Goal: Information Seeking & Learning: Check status

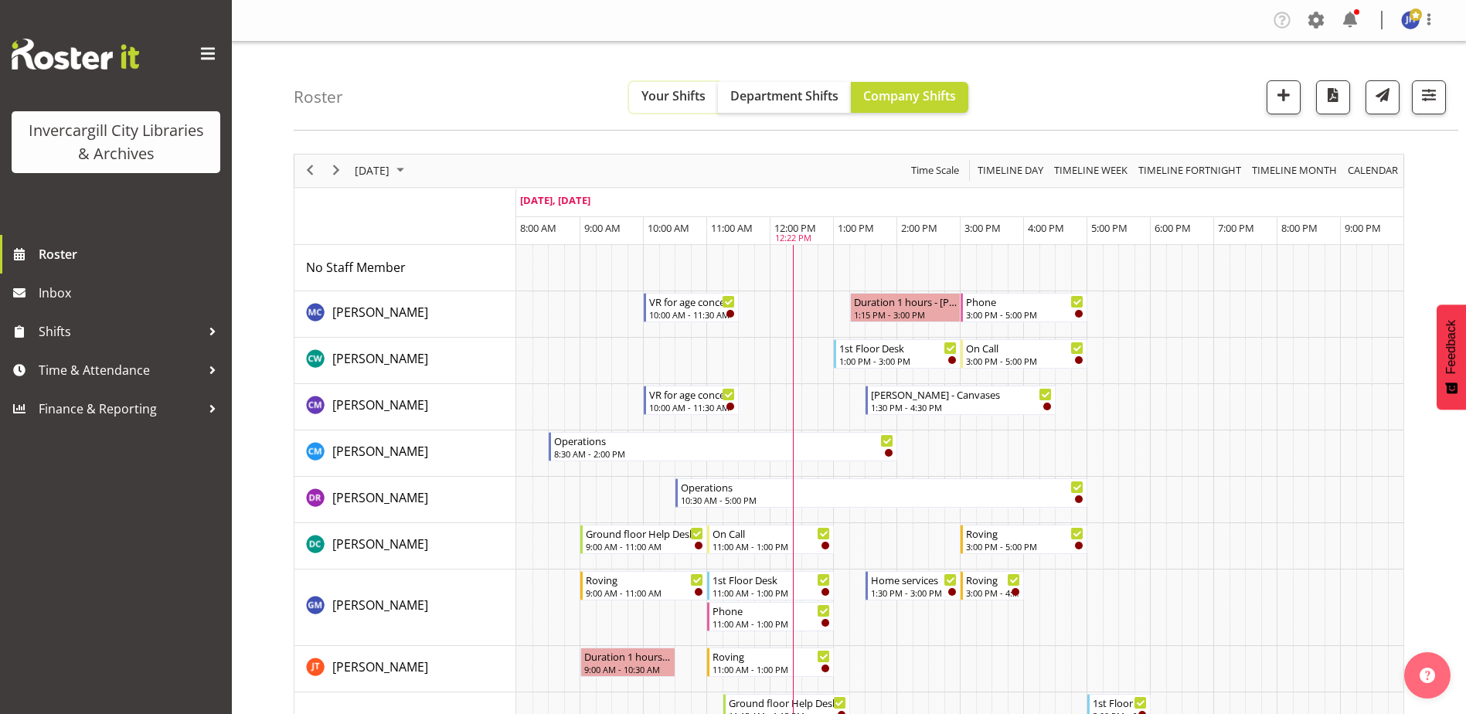
click at [661, 89] on span "Your Shifts" at bounding box center [673, 95] width 64 height 17
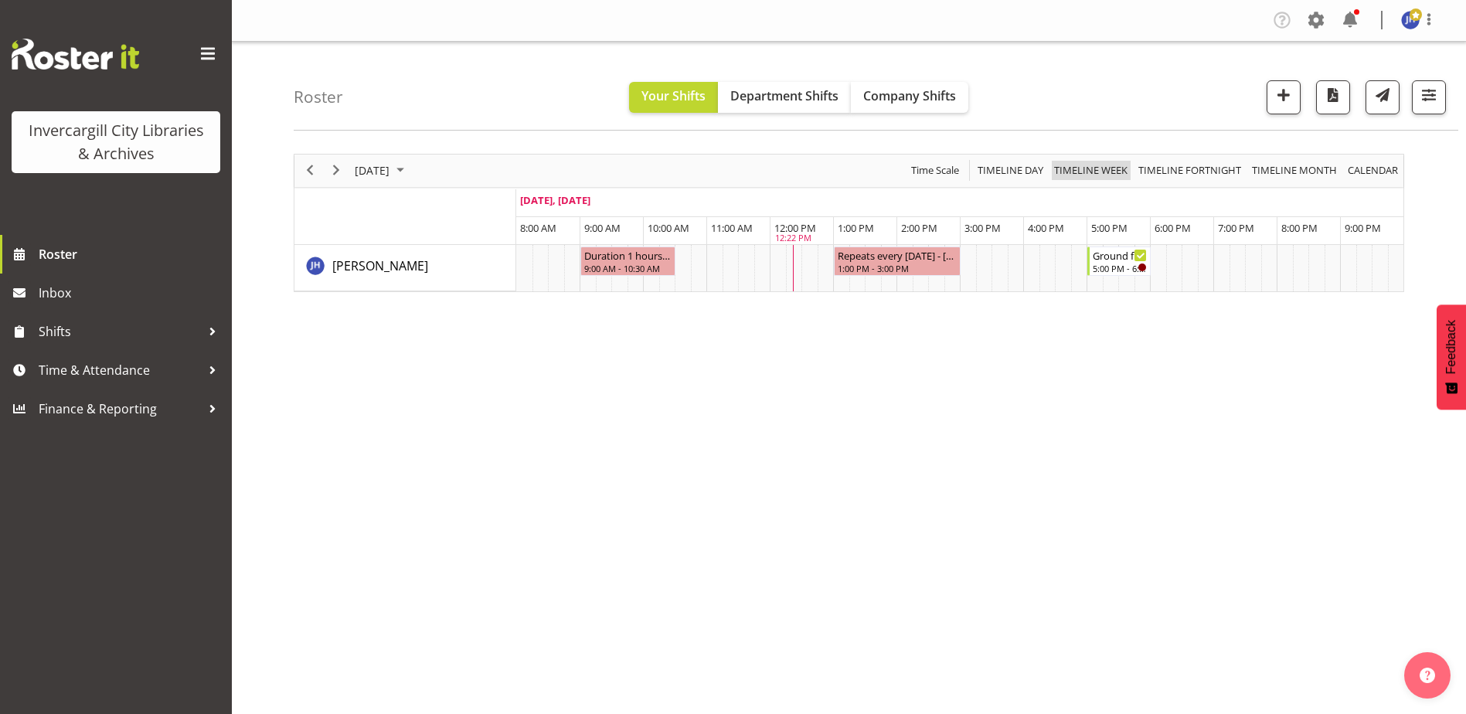
click at [1104, 166] on span "Timeline Week" at bounding box center [1091, 170] width 77 height 19
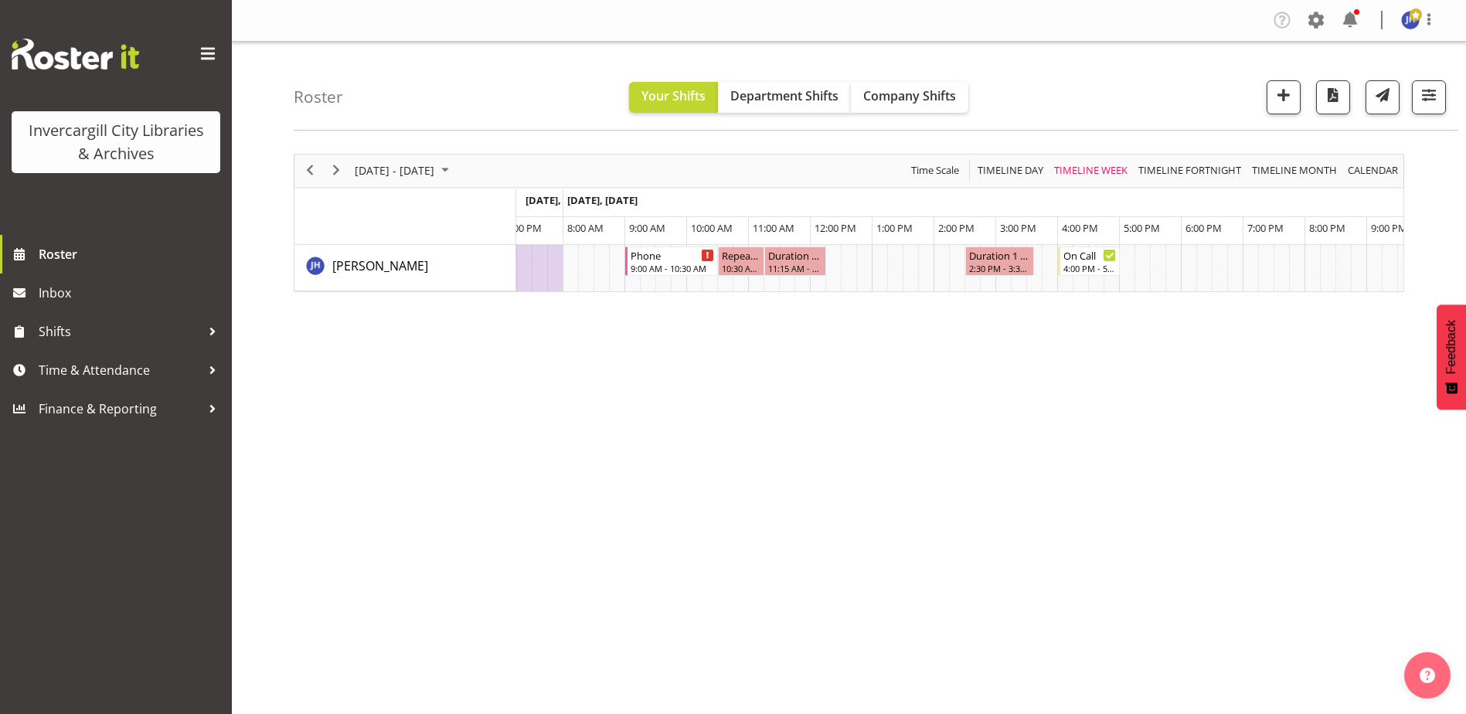
scroll to position [0, 825]
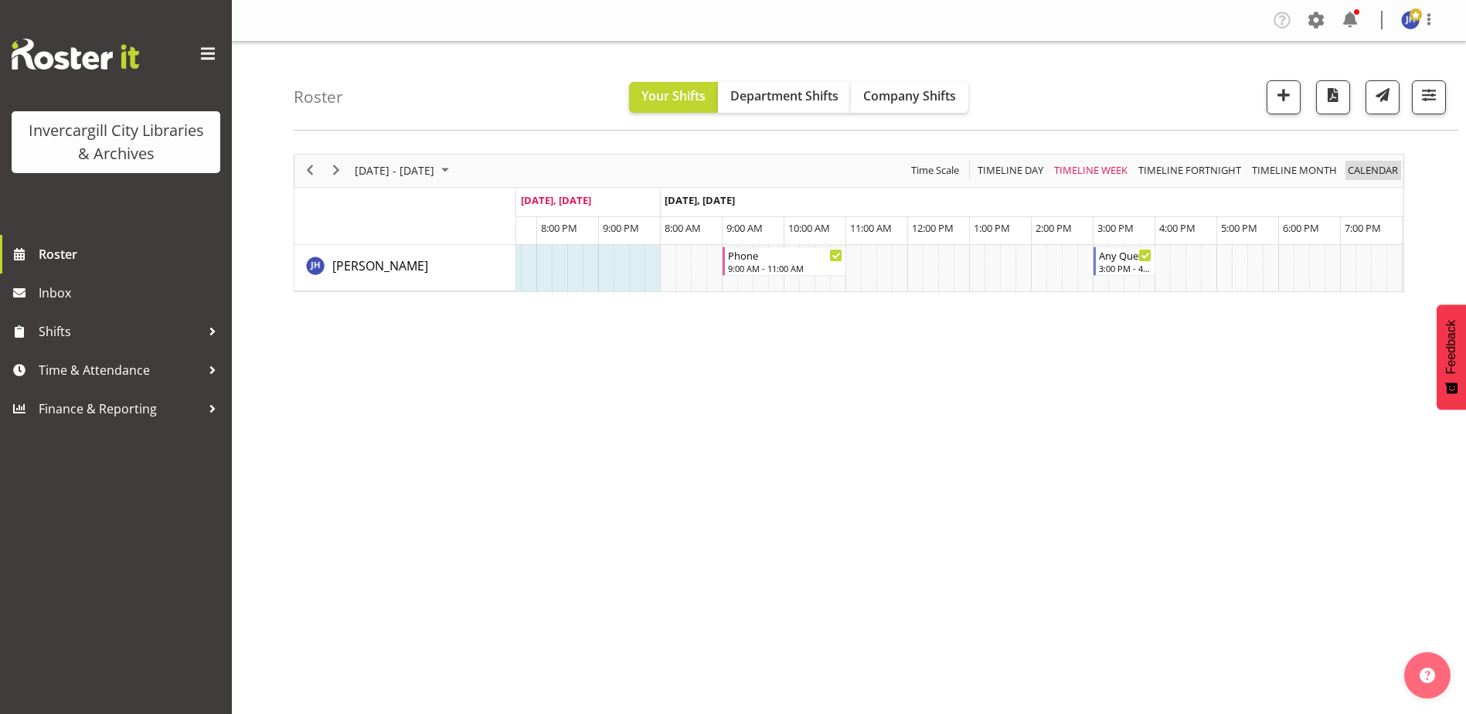
click at [1365, 170] on span "calendar" at bounding box center [1372, 170] width 53 height 19
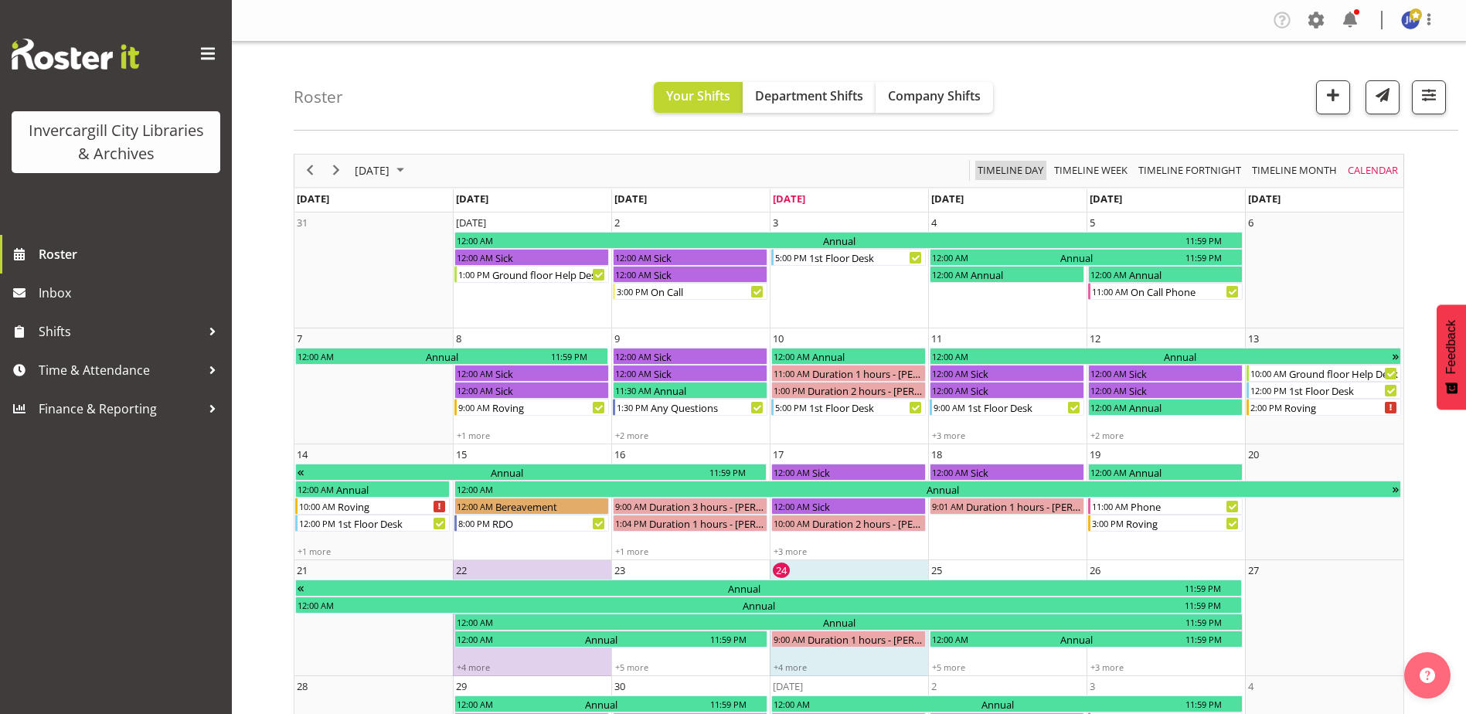
click at [1001, 168] on span "Timeline Day" at bounding box center [1010, 170] width 69 height 19
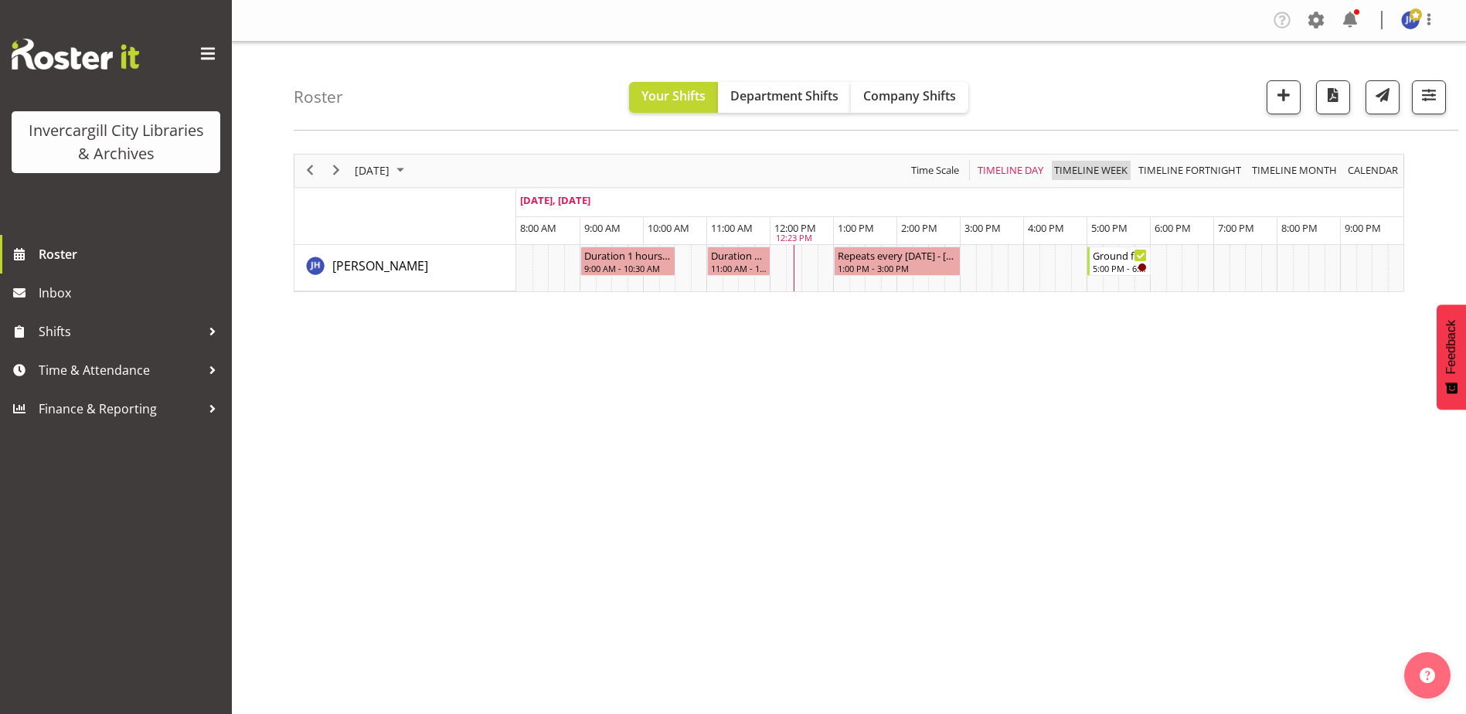
click at [1080, 168] on span "Timeline Week" at bounding box center [1091, 170] width 77 height 19
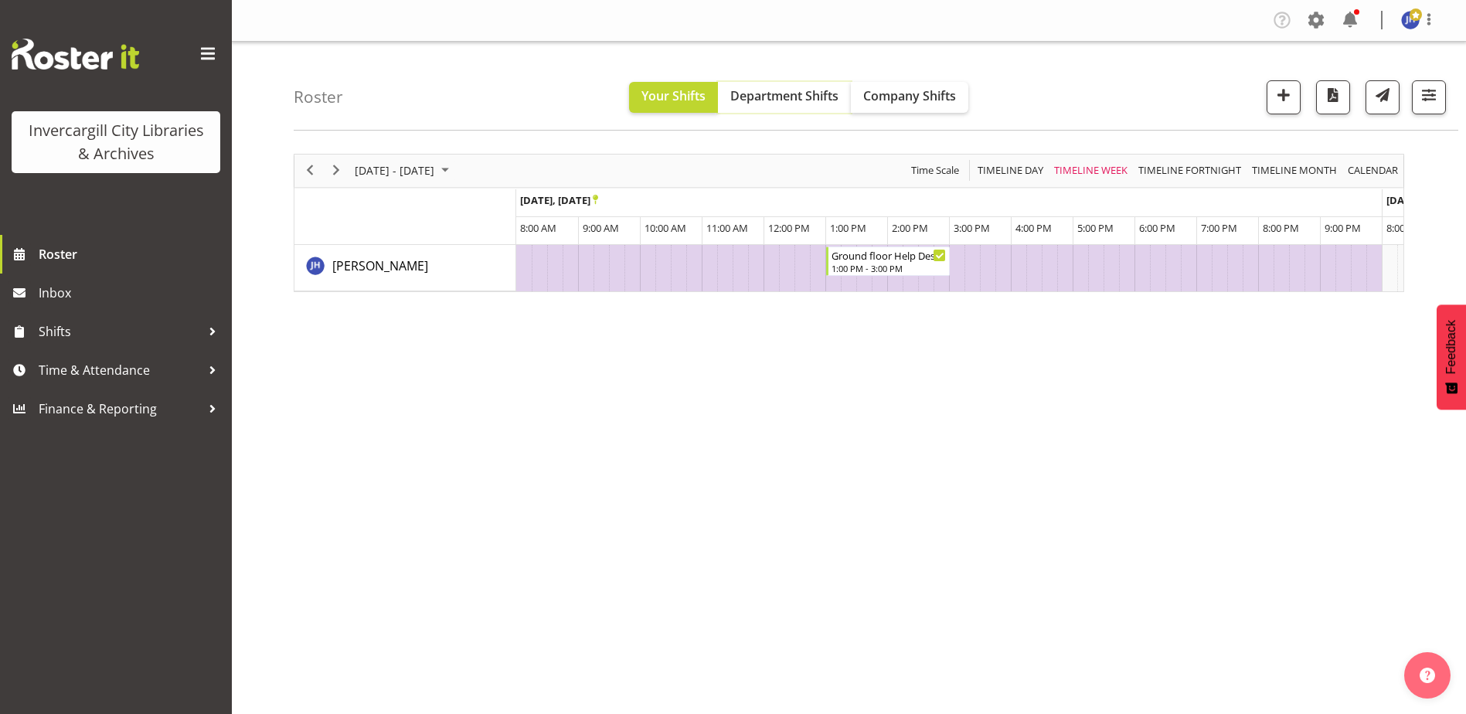
click at [810, 104] on span "Department Shifts" at bounding box center [784, 95] width 108 height 17
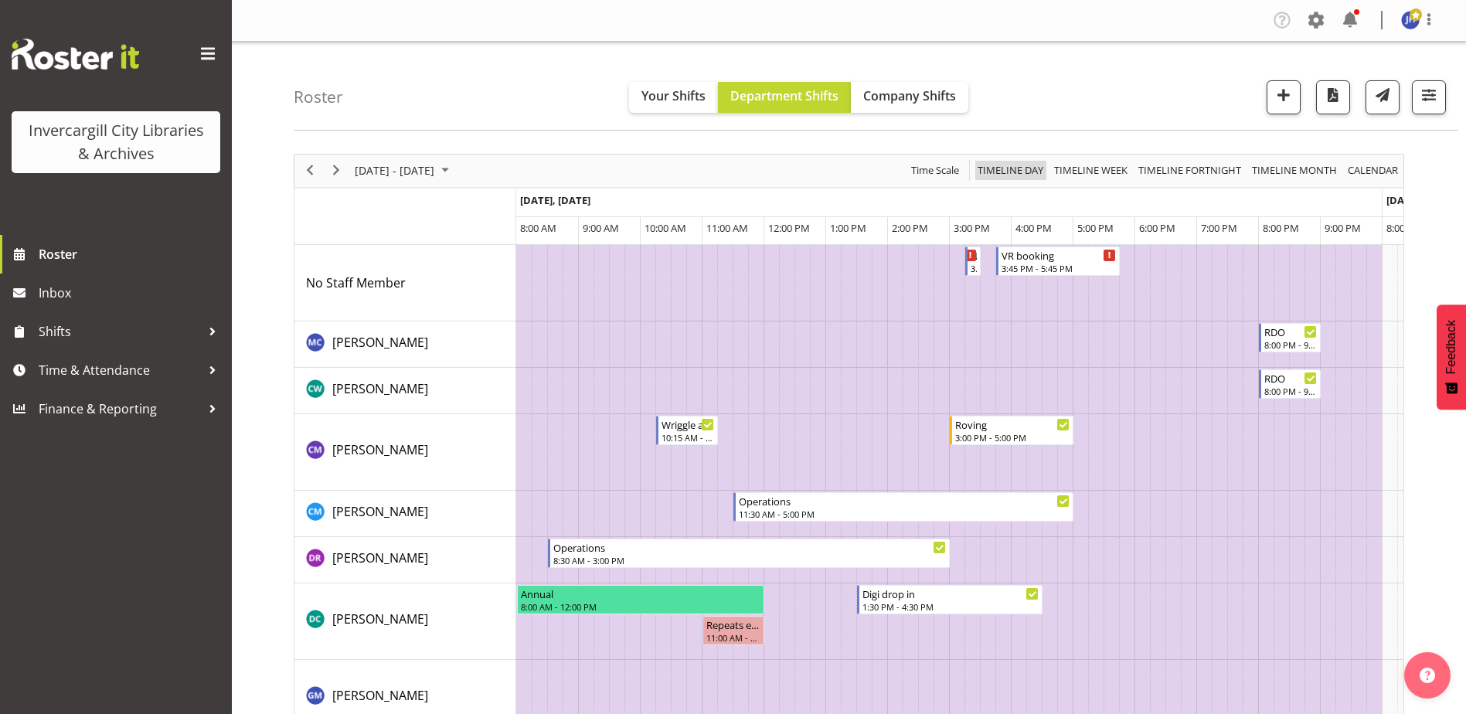
click at [1007, 172] on span "Timeline Day" at bounding box center [1010, 170] width 69 height 19
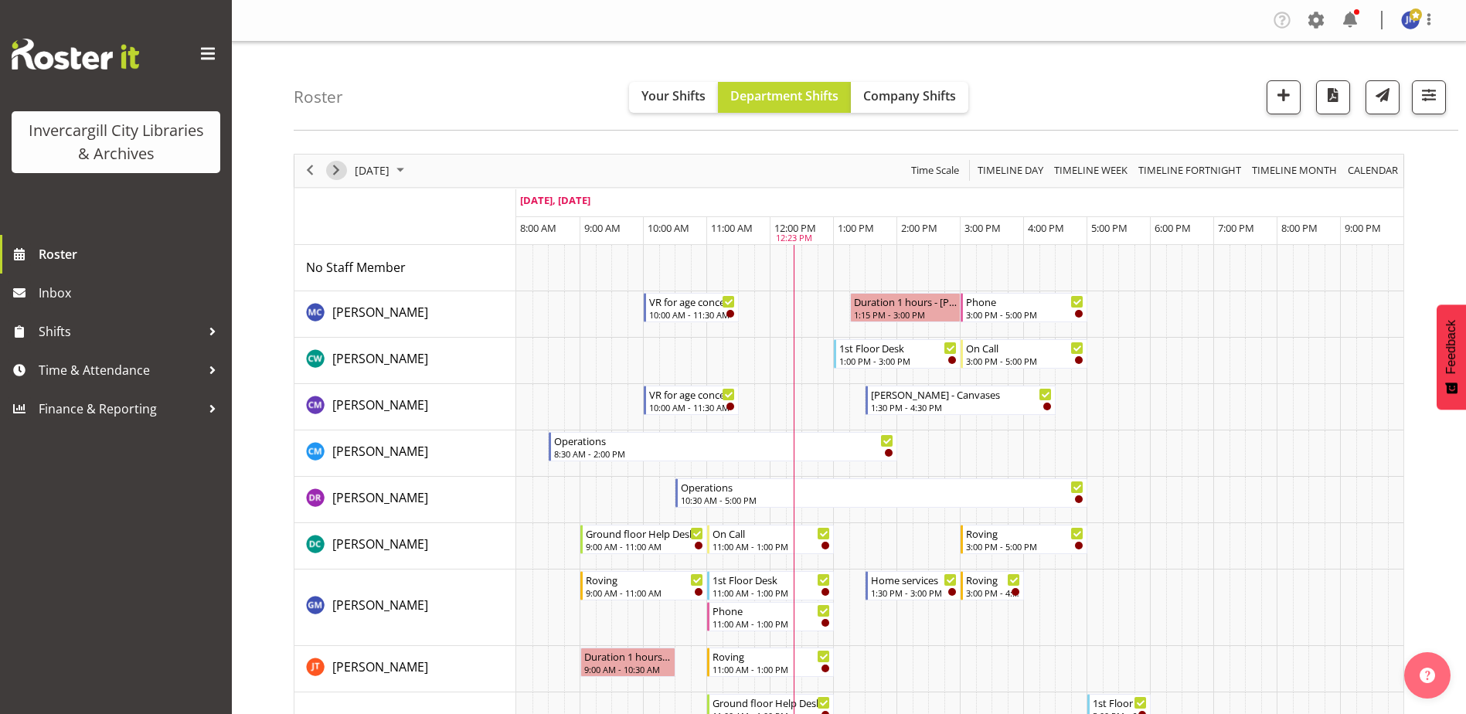
click at [340, 169] on span "Next" at bounding box center [336, 170] width 19 height 19
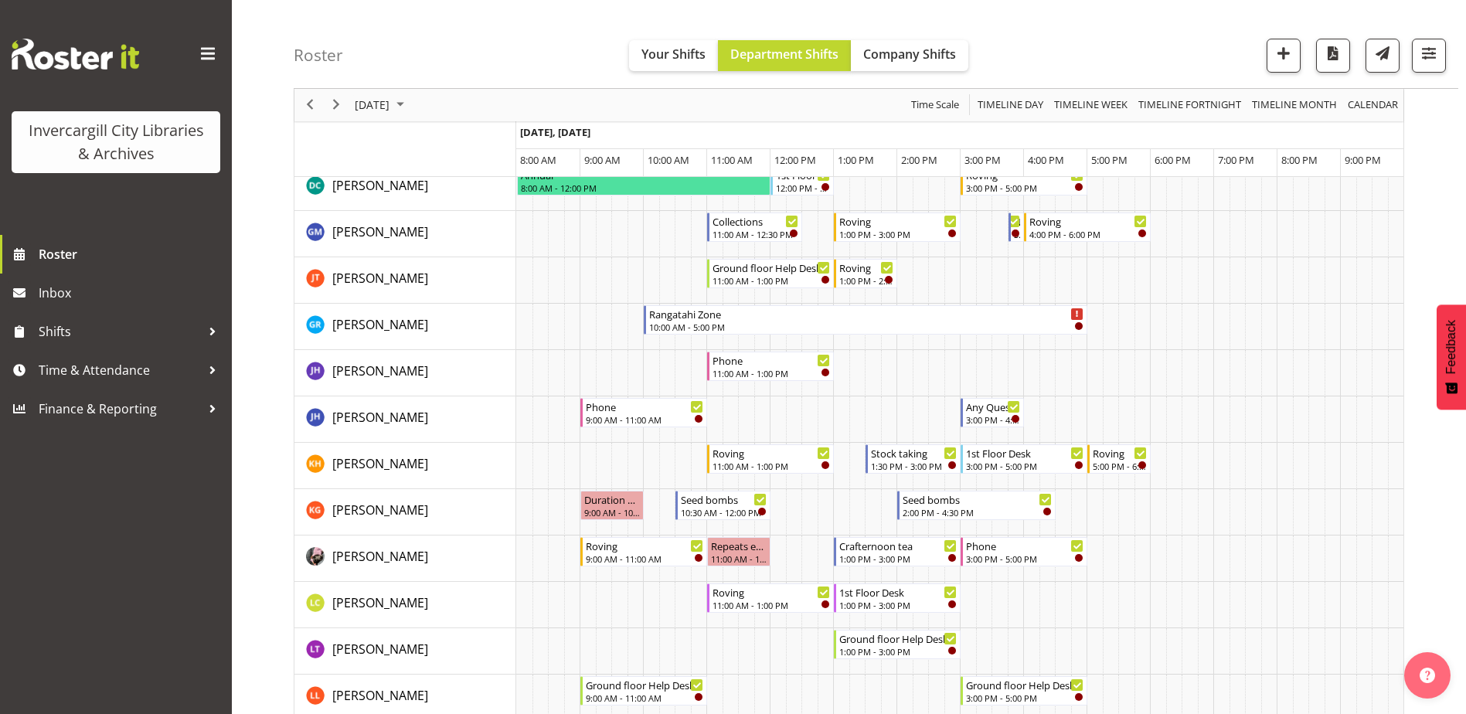
scroll to position [155, 0]
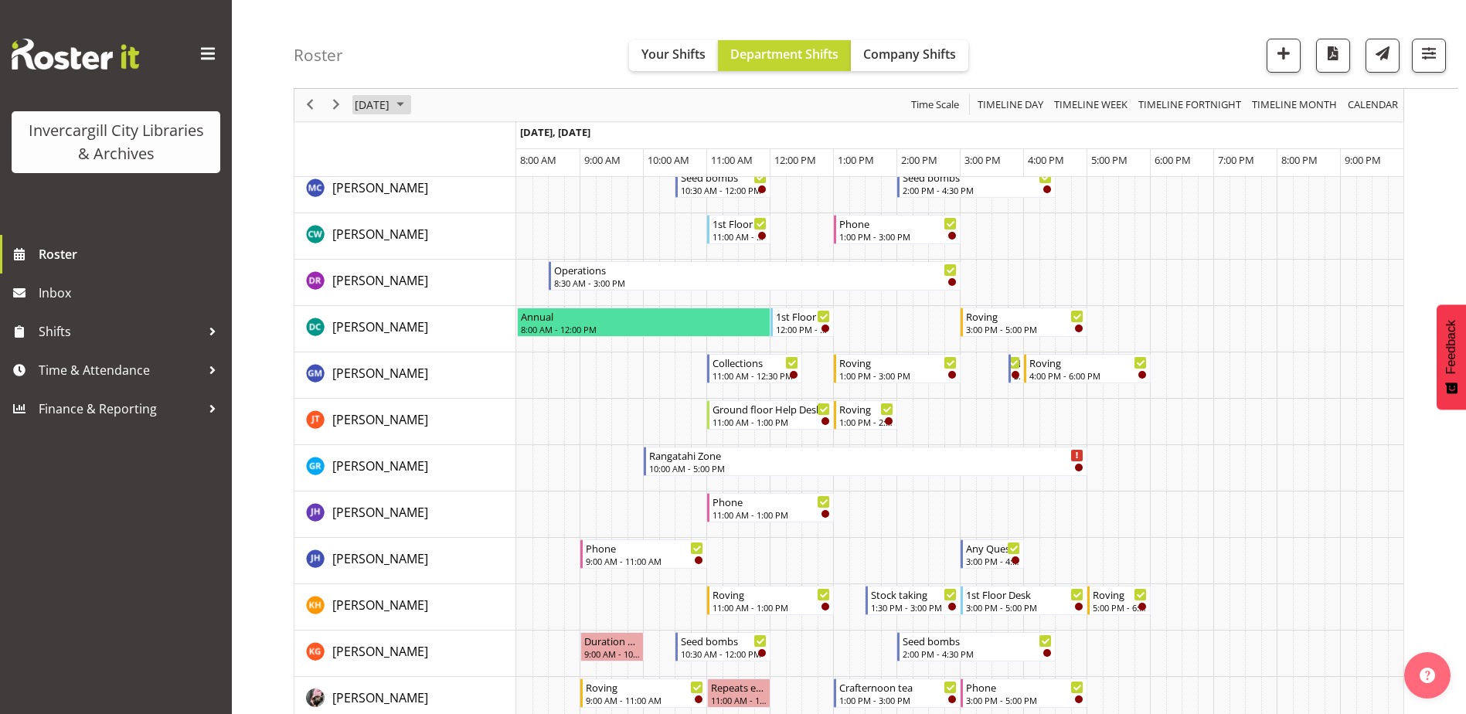
click at [410, 103] on span "September 2025" at bounding box center [400, 105] width 19 height 19
click at [496, 274] on span "26" at bounding box center [494, 275] width 23 height 23
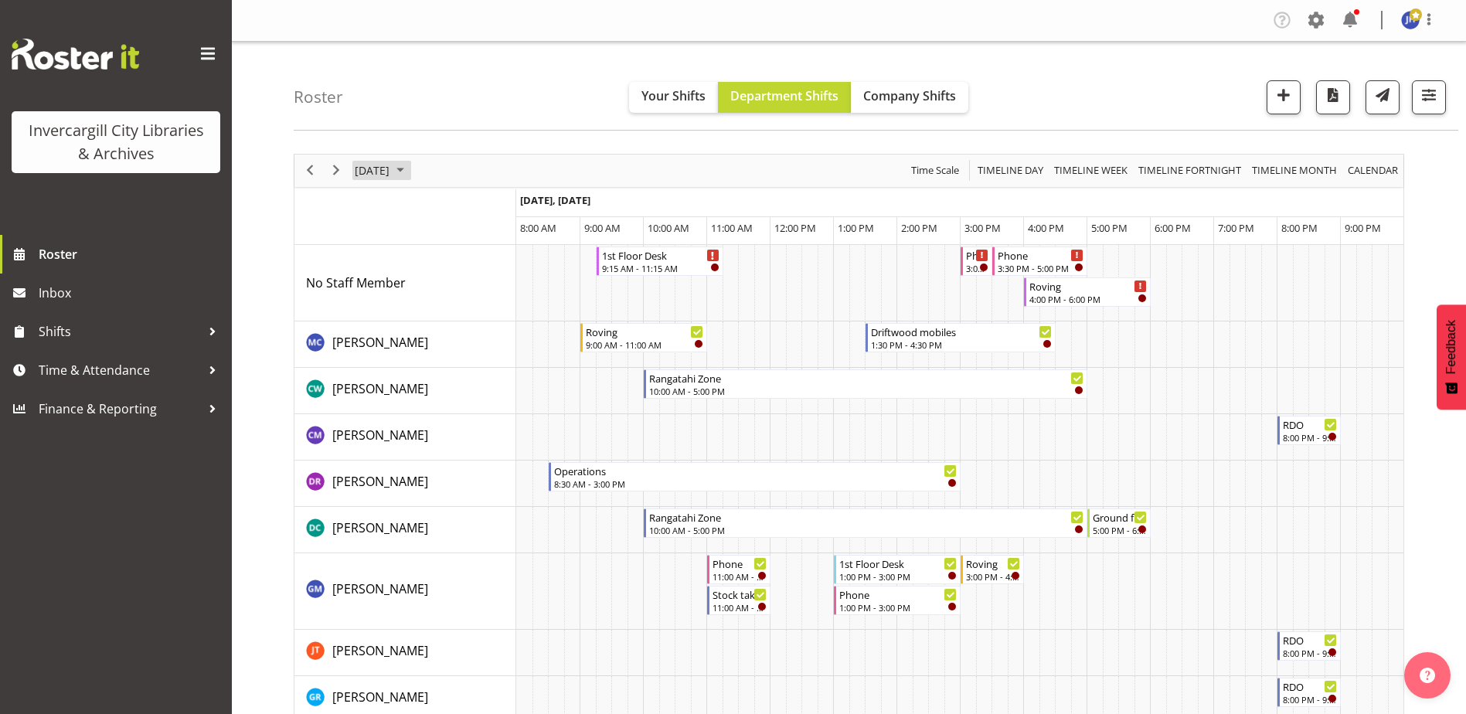
click at [410, 173] on span "September 2025" at bounding box center [400, 170] width 19 height 19
click at [452, 343] on span "24" at bounding box center [445, 341] width 23 height 23
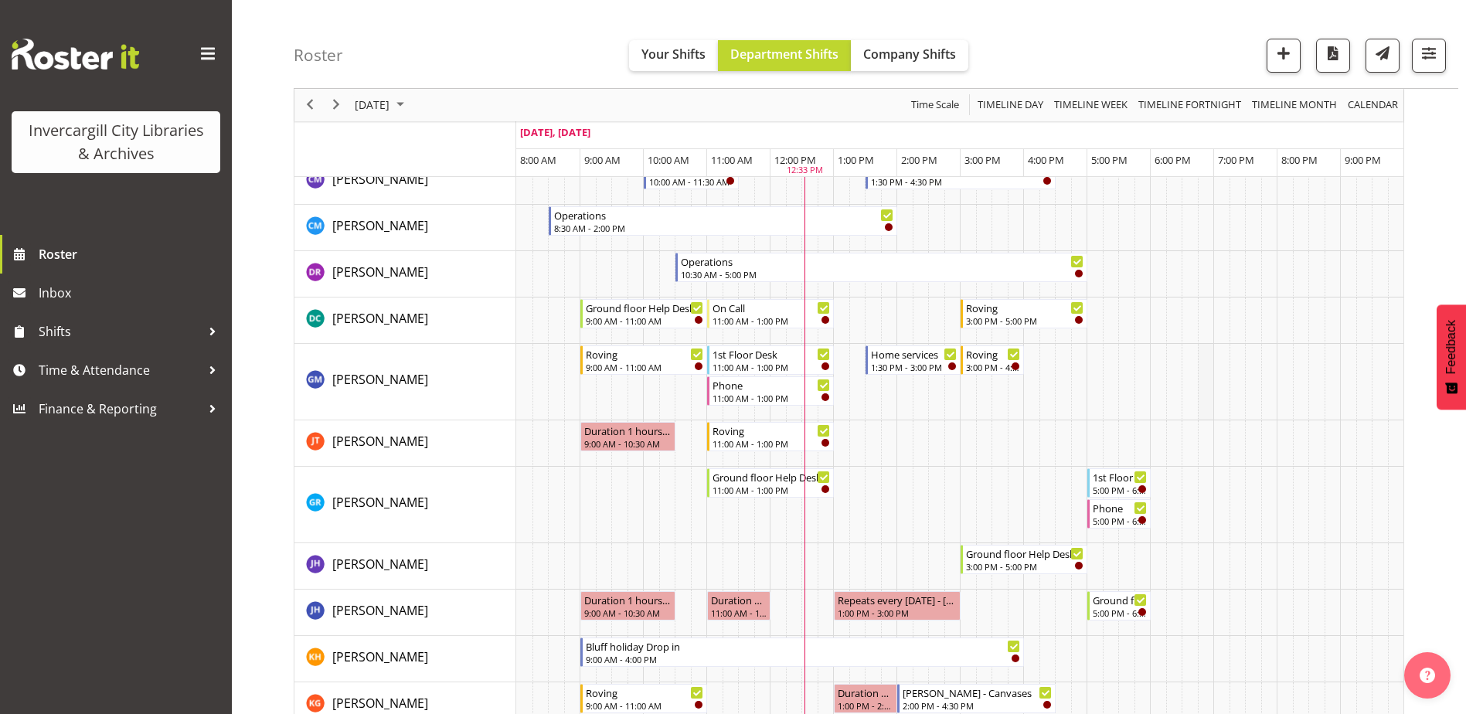
scroll to position [232, 0]
